Goal: Find contact information: Find contact information

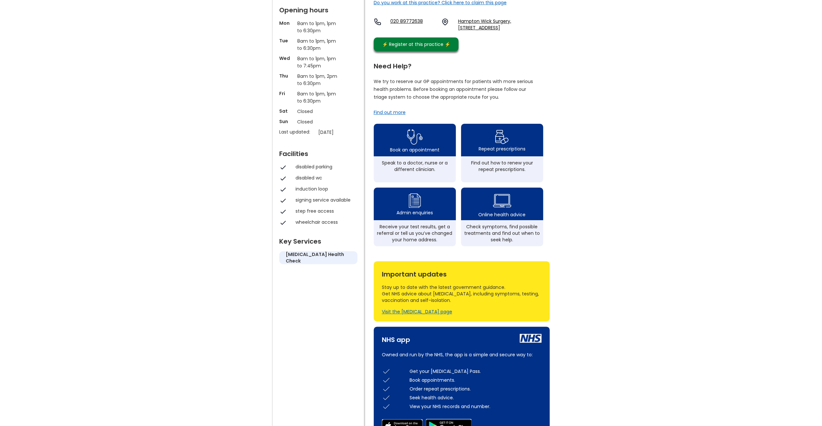
scroll to position [130, 0]
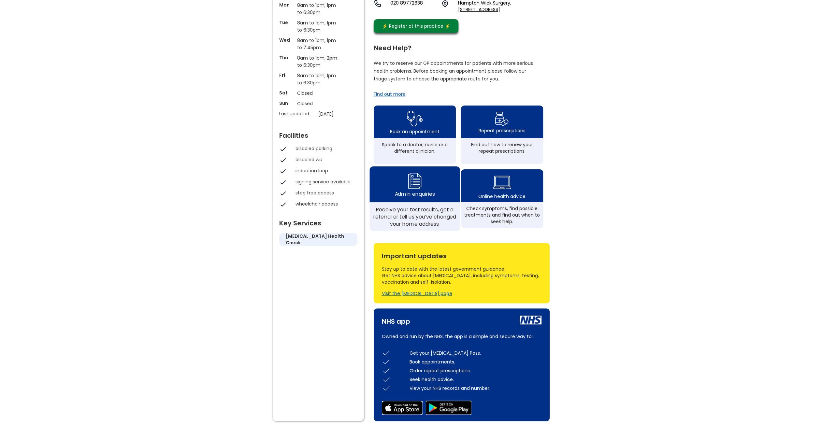
click at [402, 197] on div "Admin enquiries" at bounding box center [414, 194] width 40 height 7
click at [416, 189] on img at bounding box center [414, 180] width 16 height 19
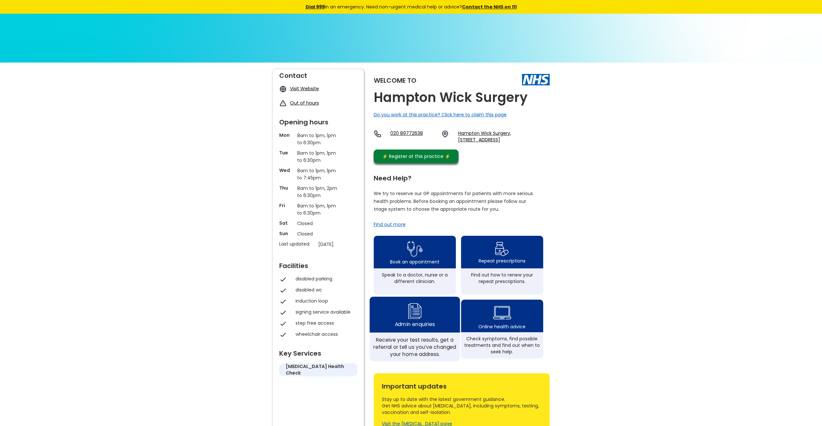
click at [418, 320] on img at bounding box center [414, 310] width 16 height 19
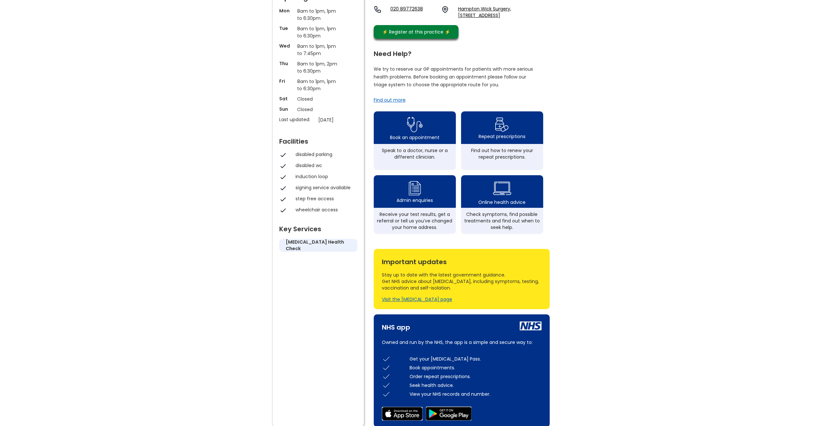
scroll to position [65, 0]
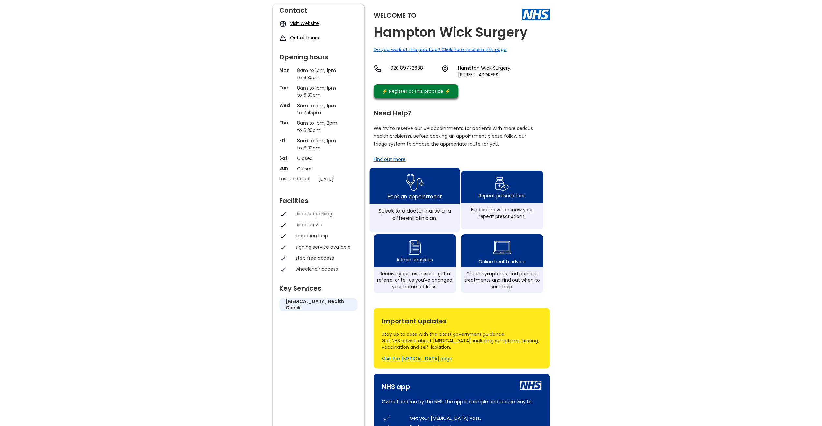
click at [397, 215] on div "Speak to a doctor, nurse or a different clinician." at bounding box center [414, 214] width 83 height 14
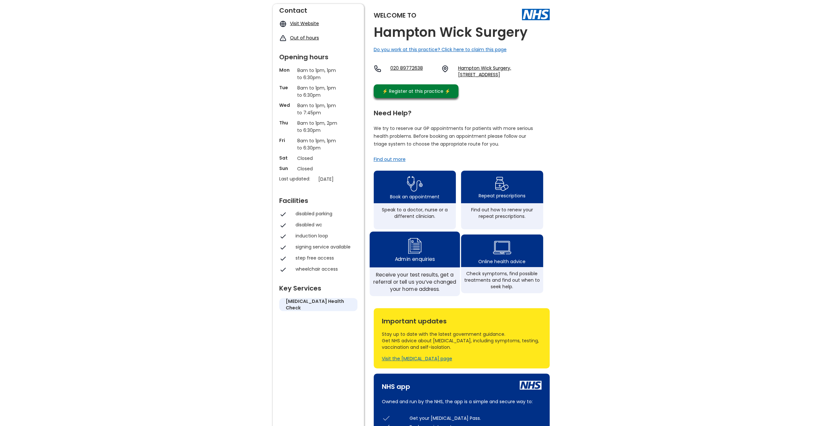
click at [416, 254] on img at bounding box center [414, 245] width 16 height 19
